Goal: Transaction & Acquisition: Download file/media

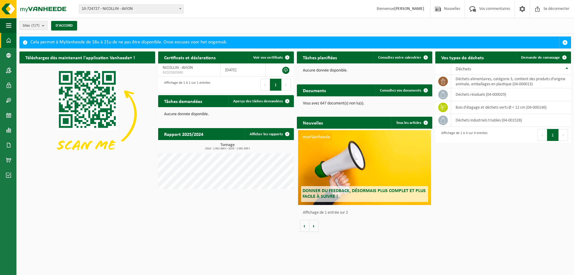
click at [396, 19] on div "Sites (7/7) Tout sélectionner Désélectionner tout Sélectionnez les éléments act…" at bounding box center [295, 26] width 558 height 16
click at [9, 150] on span at bounding box center [8, 145] width 5 height 15
click at [37, 150] on span "Factures" at bounding box center [42, 144] width 15 height 11
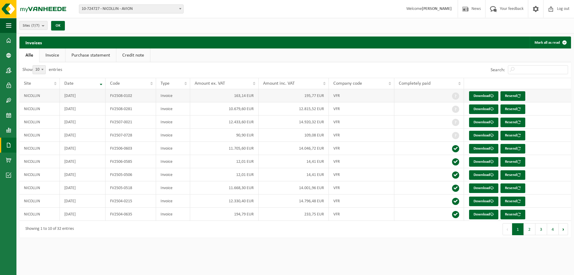
click at [119, 98] on td "FV2508-0102" at bounding box center [131, 95] width 51 height 13
click at [122, 97] on td "FV2508-0102" at bounding box center [131, 95] width 51 height 13
click at [479, 95] on link "Download" at bounding box center [483, 96] width 29 height 10
